Goal: Information Seeking & Learning: Learn about a topic

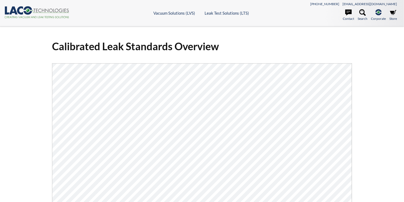
select select "Översättningswidget för språkmenyn"
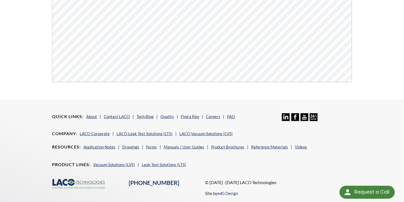
scroll to position [179, 0]
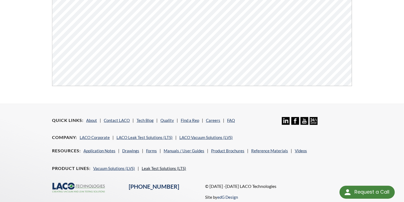
click at [162, 168] on link "Leak Test Solutions (LTS)" at bounding box center [164, 168] width 44 height 5
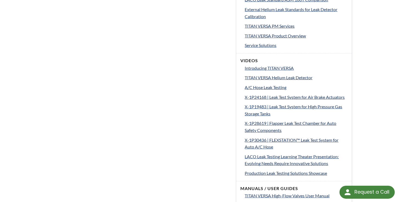
scroll to position [328, 0]
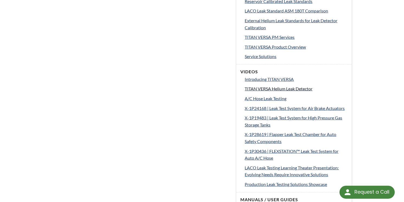
click at [267, 87] on span "TITAN VERSA Helium Leak Detector" at bounding box center [279, 88] width 68 height 5
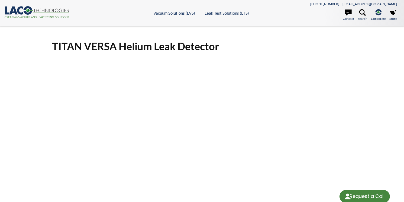
select select "Översättningswidget för språkmenyn"
